Goal: Navigation & Orientation: Find specific page/section

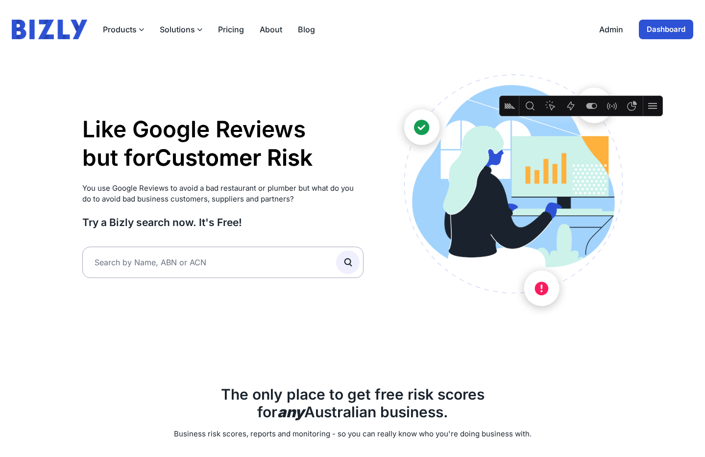
click at [658, 27] on link "Dashboard" at bounding box center [666, 30] width 54 height 20
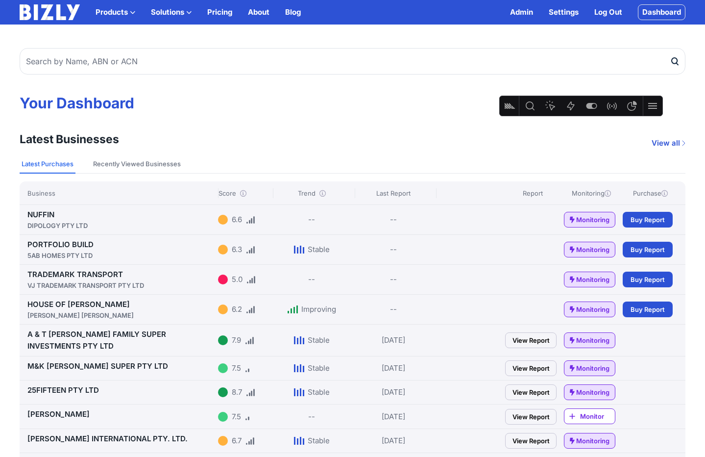
click at [62, 12] on img at bounding box center [50, 12] width 60 height 16
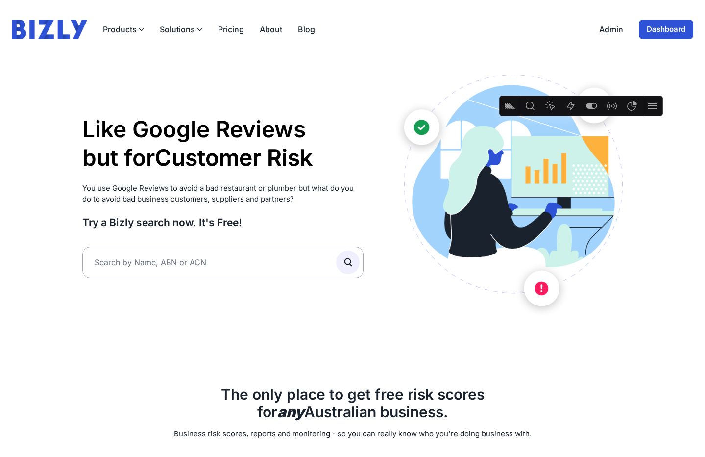
click at [661, 31] on link "Dashboard" at bounding box center [666, 30] width 54 height 20
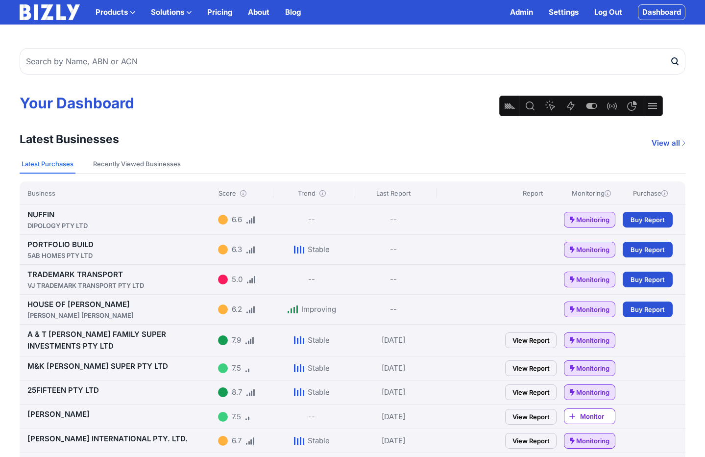
click at [563, 11] on link "Settings" at bounding box center [564, 12] width 30 height 12
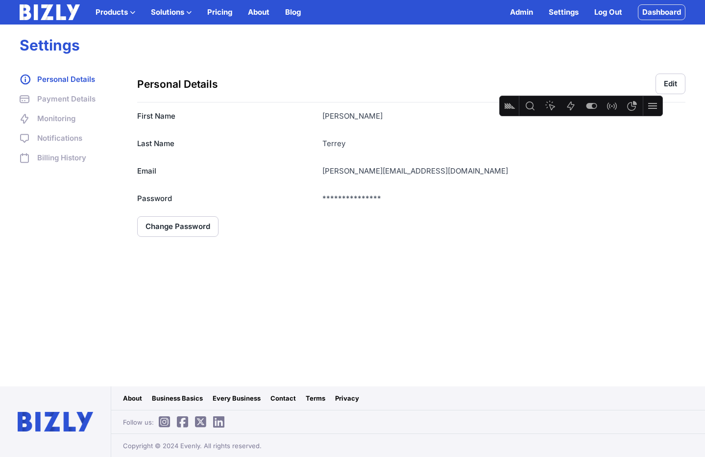
click at [59, 10] on img at bounding box center [50, 12] width 60 height 16
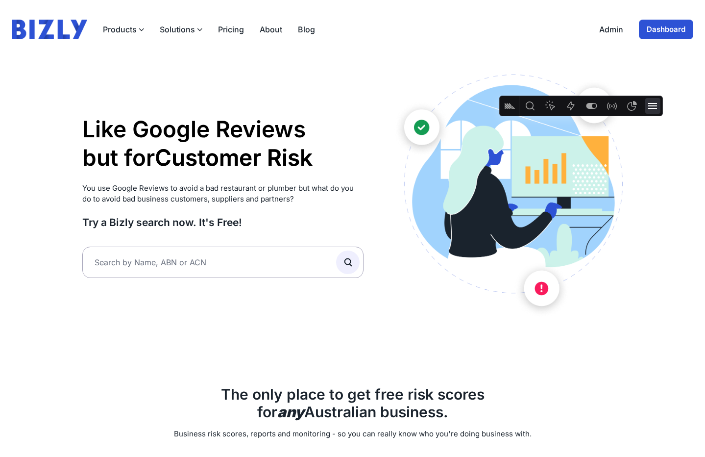
click at [649, 109] on icon at bounding box center [653, 106] width 12 height 12
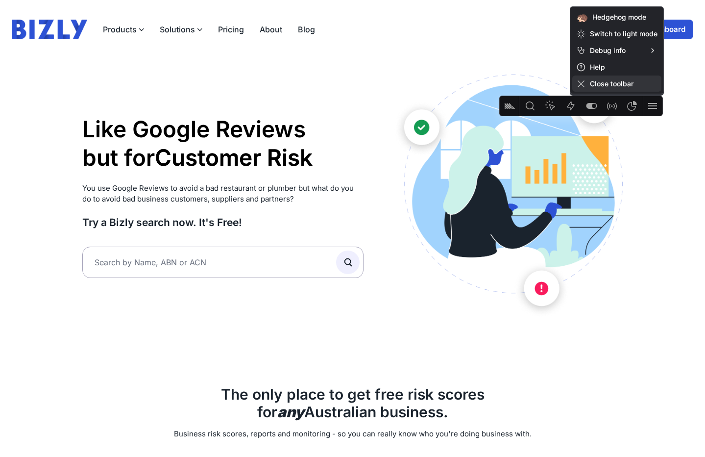
click at [645, 88] on span "Close toolbar" at bounding box center [616, 83] width 89 height 16
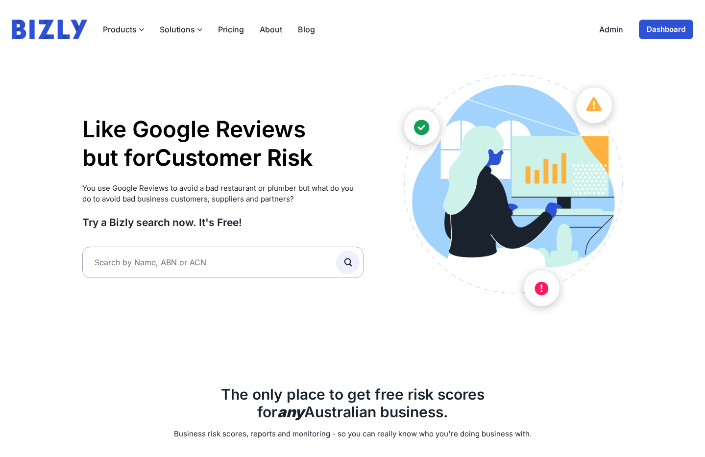
click at [604, 31] on link "Admin" at bounding box center [611, 30] width 24 height 12
